Goal: Task Accomplishment & Management: Manage account settings

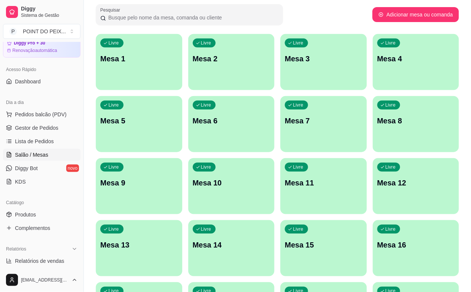
scroll to position [140, 0]
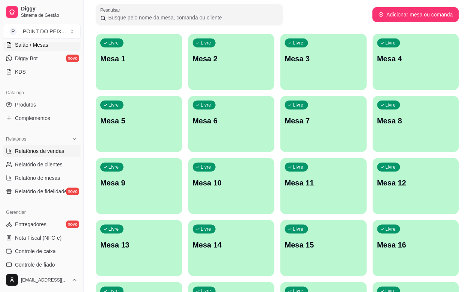
click at [56, 154] on span "Relatórios de vendas" at bounding box center [39, 150] width 49 height 7
select select "ALL"
select select "0"
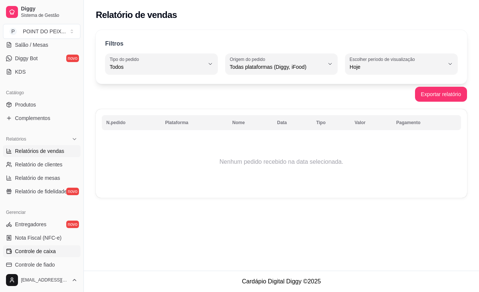
click at [52, 251] on span "Controle de caixa" at bounding box center [35, 251] width 41 height 7
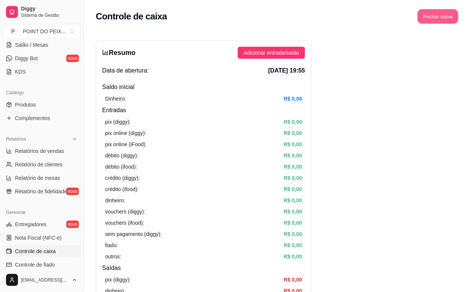
click at [438, 18] on button "Fechar caixa" at bounding box center [438, 16] width 41 height 15
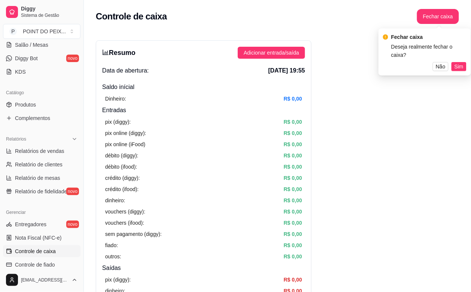
click at [457, 64] on div "Fechar caixa Deseja realmente fechar o caixa? Não Sim" at bounding box center [424, 51] width 92 height 47
click at [459, 62] on span "Sim" at bounding box center [458, 66] width 9 height 8
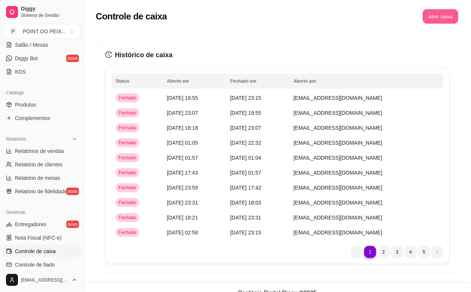
click at [449, 20] on button "Abrir caixa" at bounding box center [440, 16] width 36 height 15
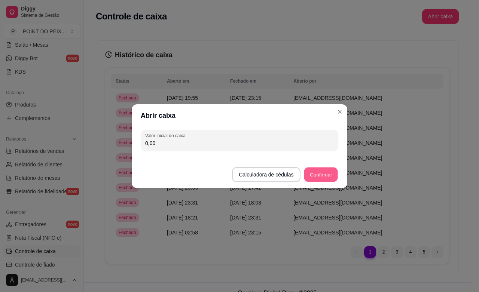
click at [326, 171] on button "Confirmar" at bounding box center [321, 174] width 34 height 15
